Goal: Task Accomplishment & Management: Use online tool/utility

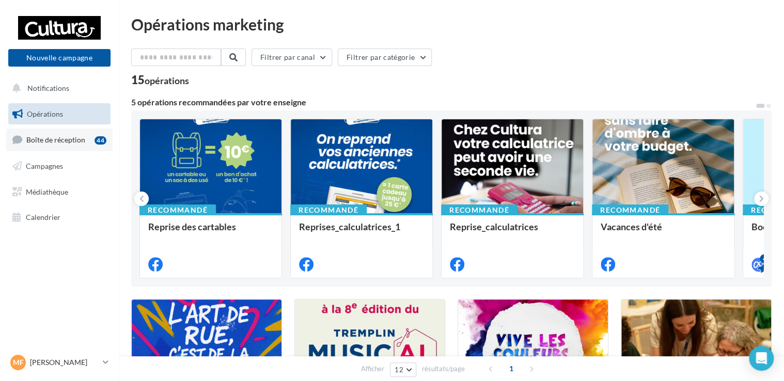
drag, startPoint x: 74, startPoint y: 139, endPoint x: 65, endPoint y: 153, distance: 16.5
click at [74, 139] on span "Boîte de réception" at bounding box center [55, 139] width 59 height 9
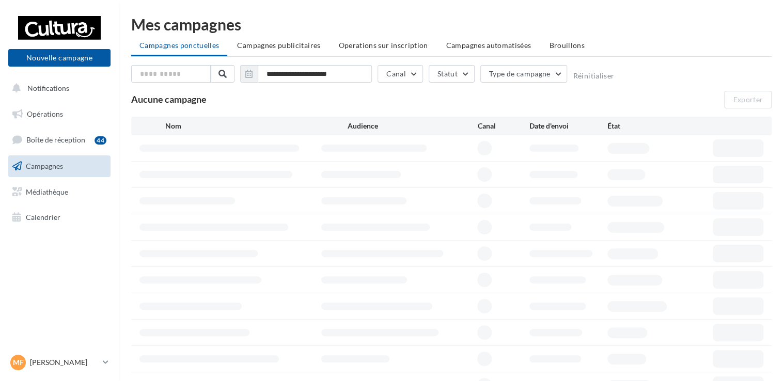
click at [39, 168] on span "Campagnes" at bounding box center [44, 166] width 37 height 9
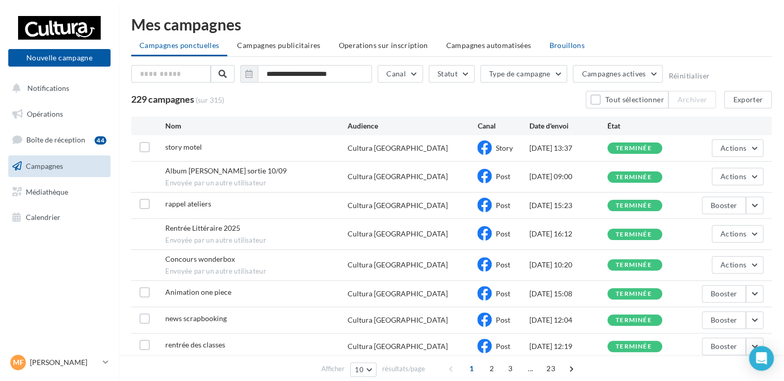
click at [553, 41] on span "Brouillons" at bounding box center [567, 45] width 36 height 9
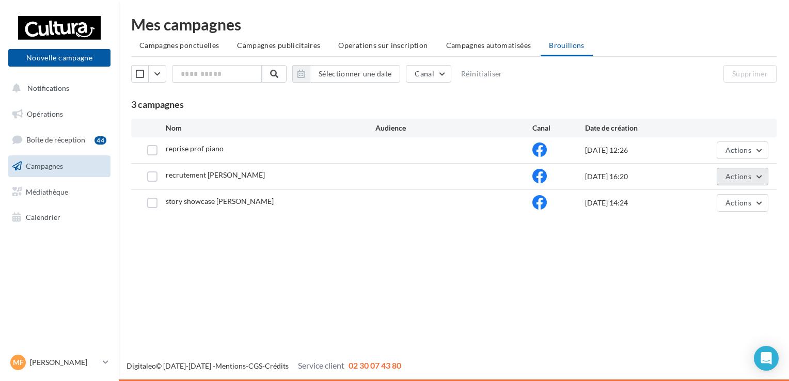
click at [756, 178] on button "Actions" at bounding box center [743, 177] width 52 height 18
click at [709, 198] on button "Editer" at bounding box center [716, 200] width 103 height 27
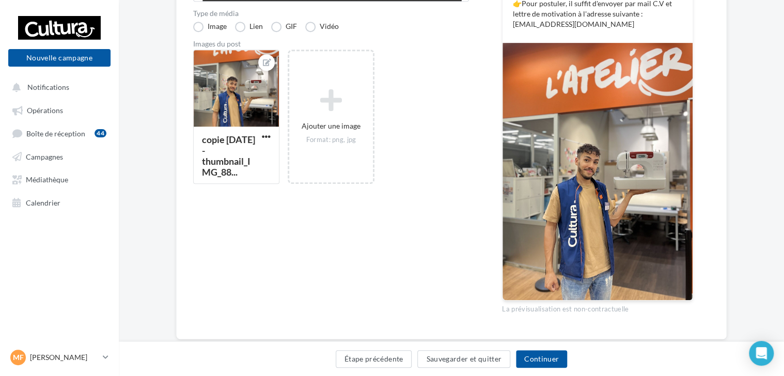
scroll to position [246, 0]
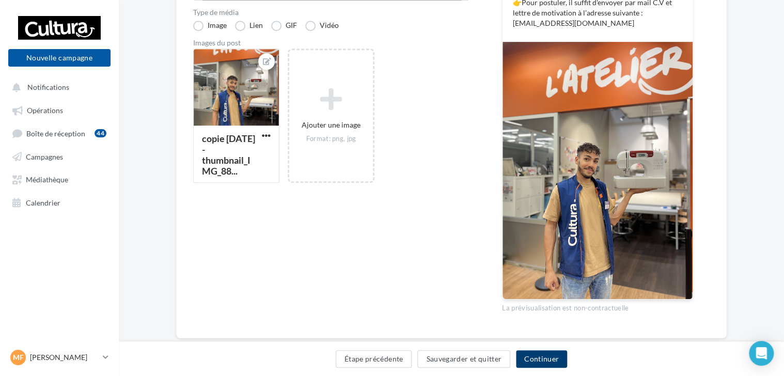
click at [535, 358] on button "Continuer" at bounding box center [541, 359] width 51 height 18
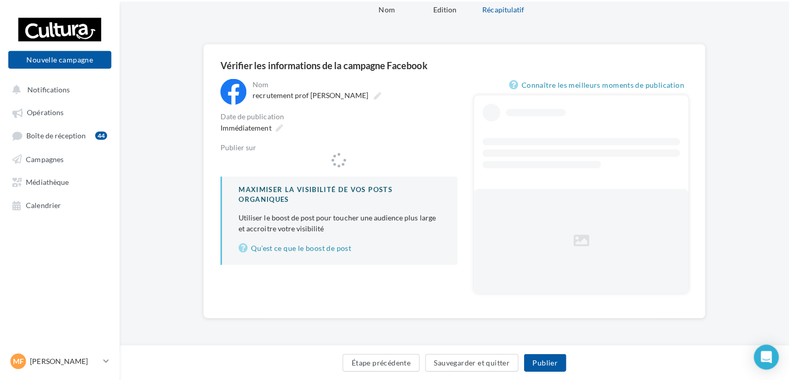
scroll to position [44, 0]
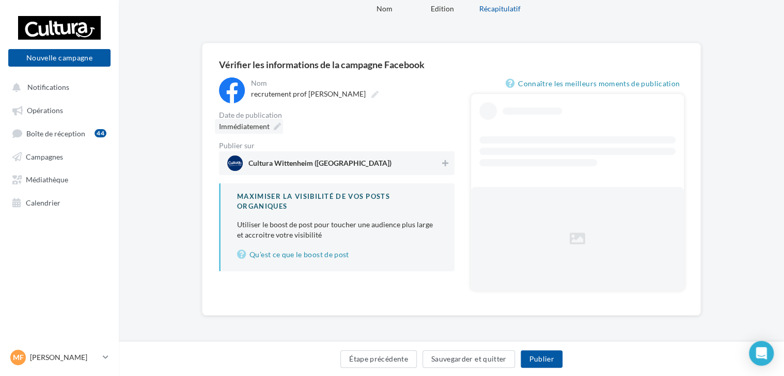
click at [278, 128] on icon at bounding box center [277, 126] width 7 height 7
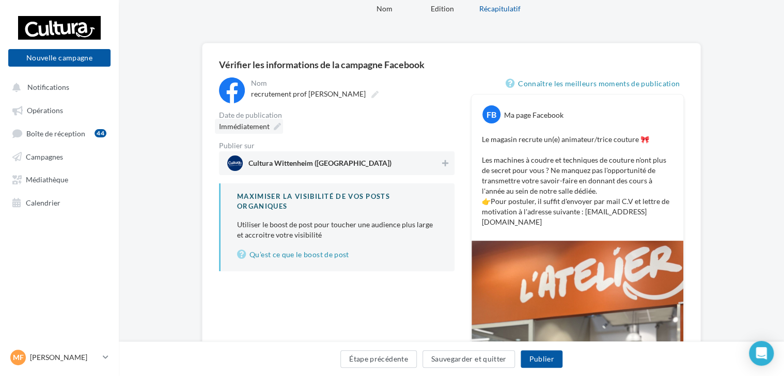
click at [274, 129] on icon at bounding box center [277, 126] width 7 height 7
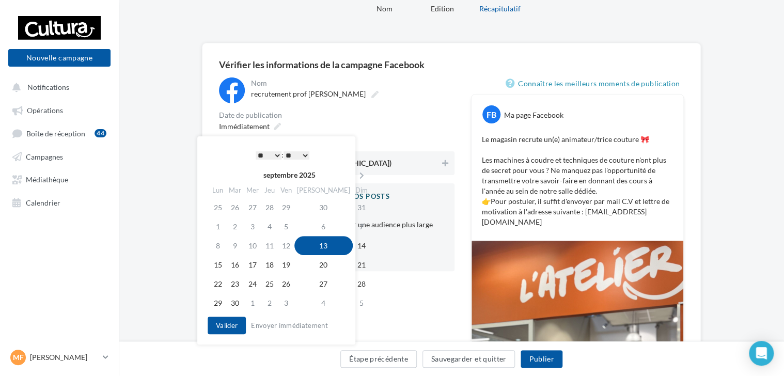
click at [271, 149] on div "* * * * * * * * * * ** ** ** ** ** ** ** ** ** ** ** ** ** ** : ** ** ** ** ** …" at bounding box center [282, 154] width 104 height 15
click at [265, 157] on select "* * * * * * * * * * ** ** ** ** ** ** ** ** ** ** ** ** ** **" at bounding box center [269, 155] width 26 height 8
click at [231, 324] on button "Valider" at bounding box center [227, 326] width 38 height 18
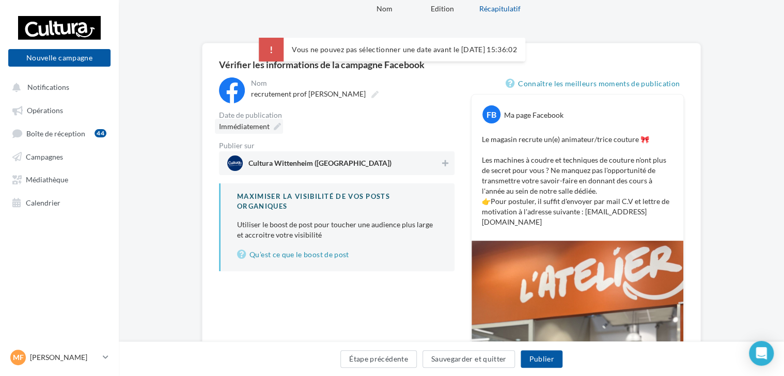
click at [275, 123] on icon at bounding box center [277, 126] width 7 height 7
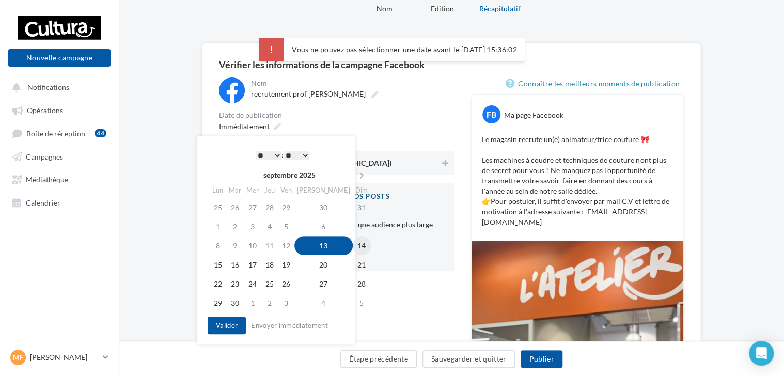
click at [353, 245] on td "14" at bounding box center [362, 245] width 18 height 19
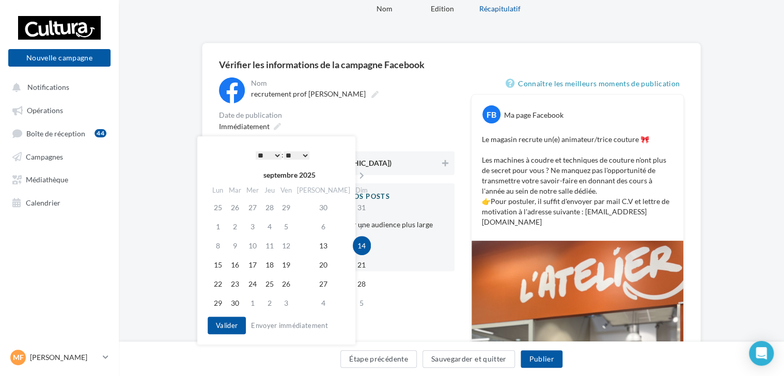
click at [262, 160] on div "* * * * * * * * * * ** ** ** ** ** ** ** ** ** ** ** ** ** ** : ** ** ** ** ** …" at bounding box center [282, 154] width 104 height 15
click at [271, 155] on select "* * * * * * * * * * ** ** ** ** ** ** ** ** ** ** ** ** ** **" at bounding box center [269, 155] width 26 height 8
click at [303, 156] on select "** ** ** ** ** **" at bounding box center [297, 155] width 26 height 8
click at [236, 326] on button "Valider" at bounding box center [227, 326] width 38 height 18
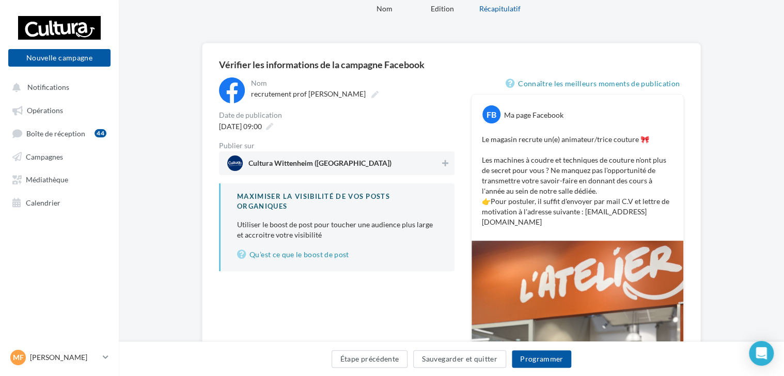
click at [404, 166] on span "Cultura Wittenheim ([GEOGRAPHIC_DATA])" at bounding box center [333, 162] width 213 height 15
click at [550, 363] on button "Programmer" at bounding box center [542, 359] width 60 height 18
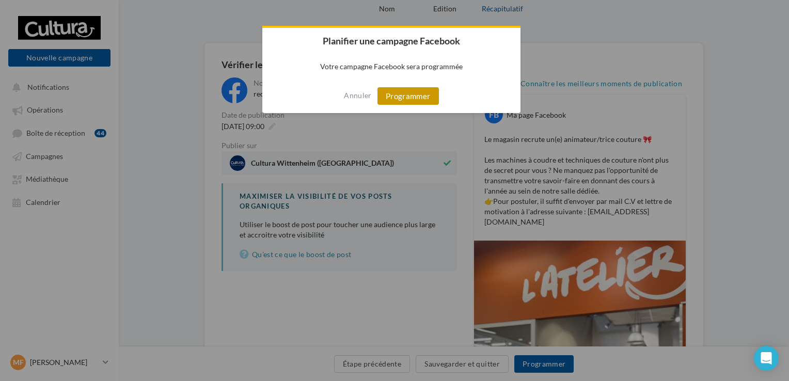
click at [411, 98] on button "Programmer" at bounding box center [408, 96] width 61 height 18
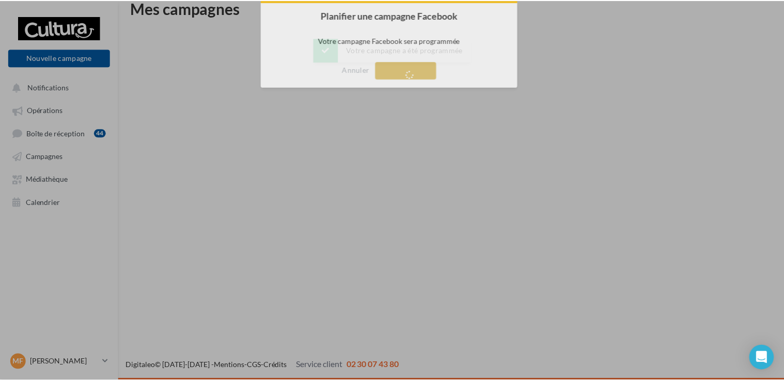
scroll to position [17, 0]
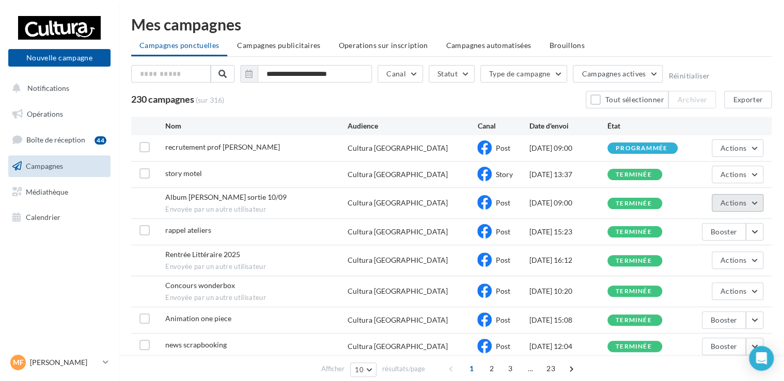
click at [740, 205] on span "Actions" at bounding box center [734, 202] width 26 height 9
click at [702, 230] on button "Voir les résultats" at bounding box center [711, 227] width 103 height 27
